Goal: Obtain resource: Obtain resource

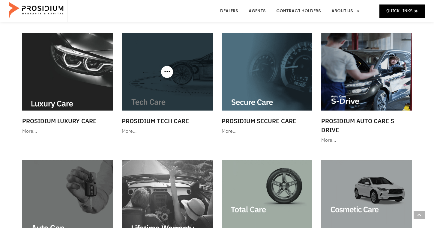
scroll to position [189, 0]
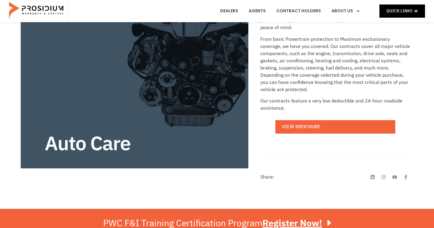
scroll to position [233, 0]
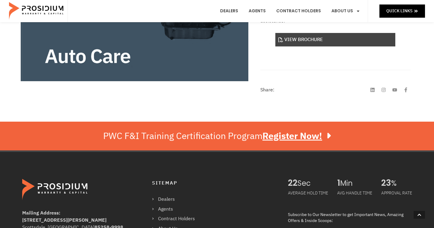
click at [306, 42] on link "View Brochure" at bounding box center [335, 39] width 120 height 13
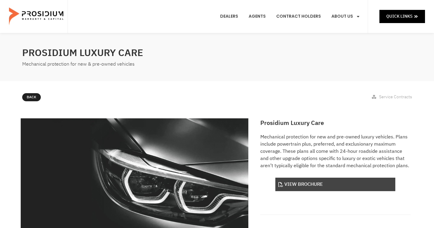
click at [312, 190] on link "View Brochure" at bounding box center [335, 184] width 120 height 13
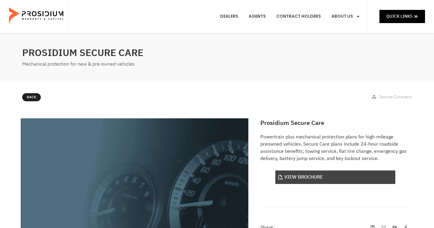
click at [313, 180] on link "View Brochure" at bounding box center [335, 177] width 120 height 13
